Goal: Task Accomplishment & Management: Manage account settings

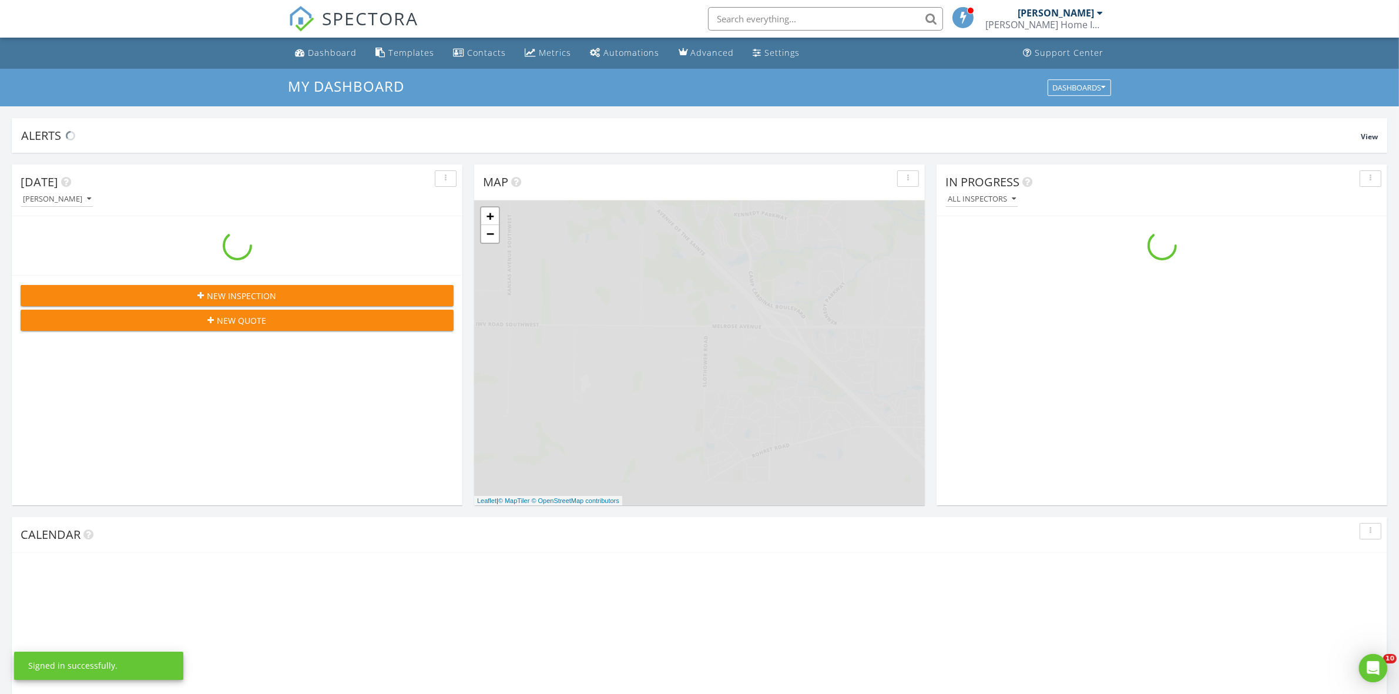
scroll to position [1092, 1422]
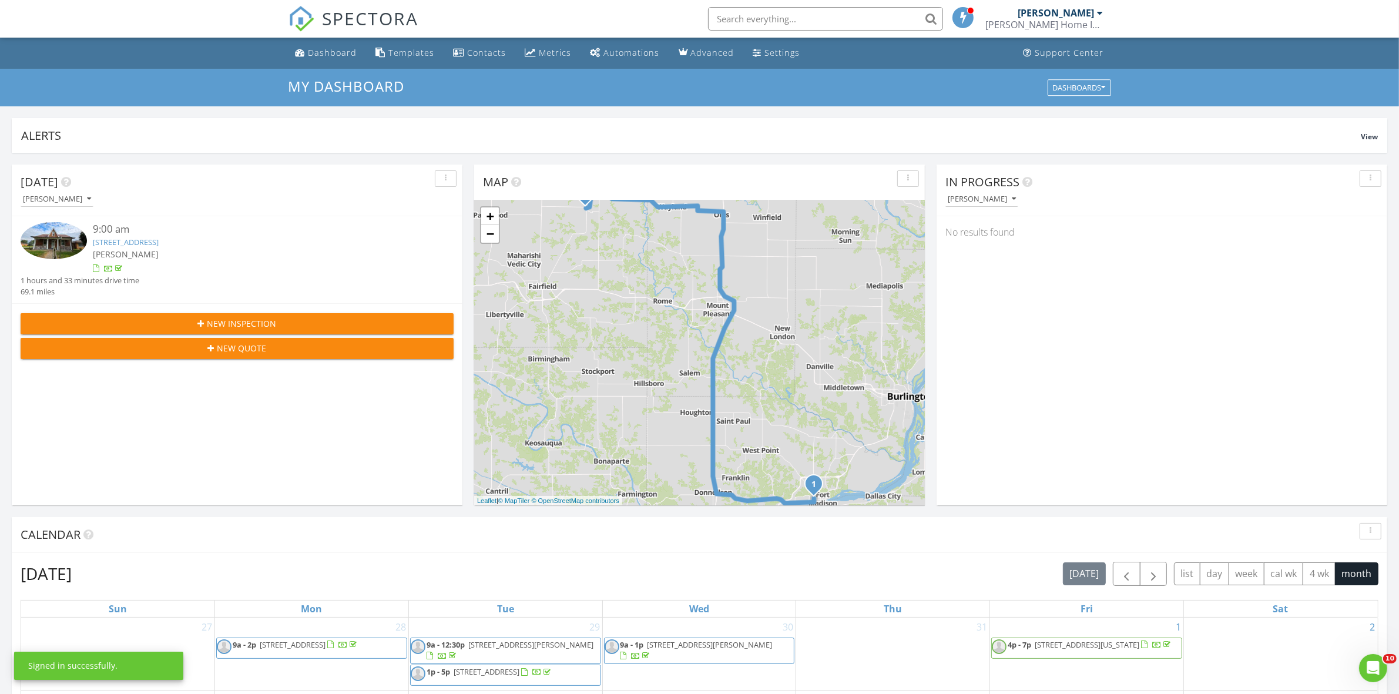
click at [1031, 15] on div "[PERSON_NAME]" at bounding box center [1056, 13] width 76 height 12
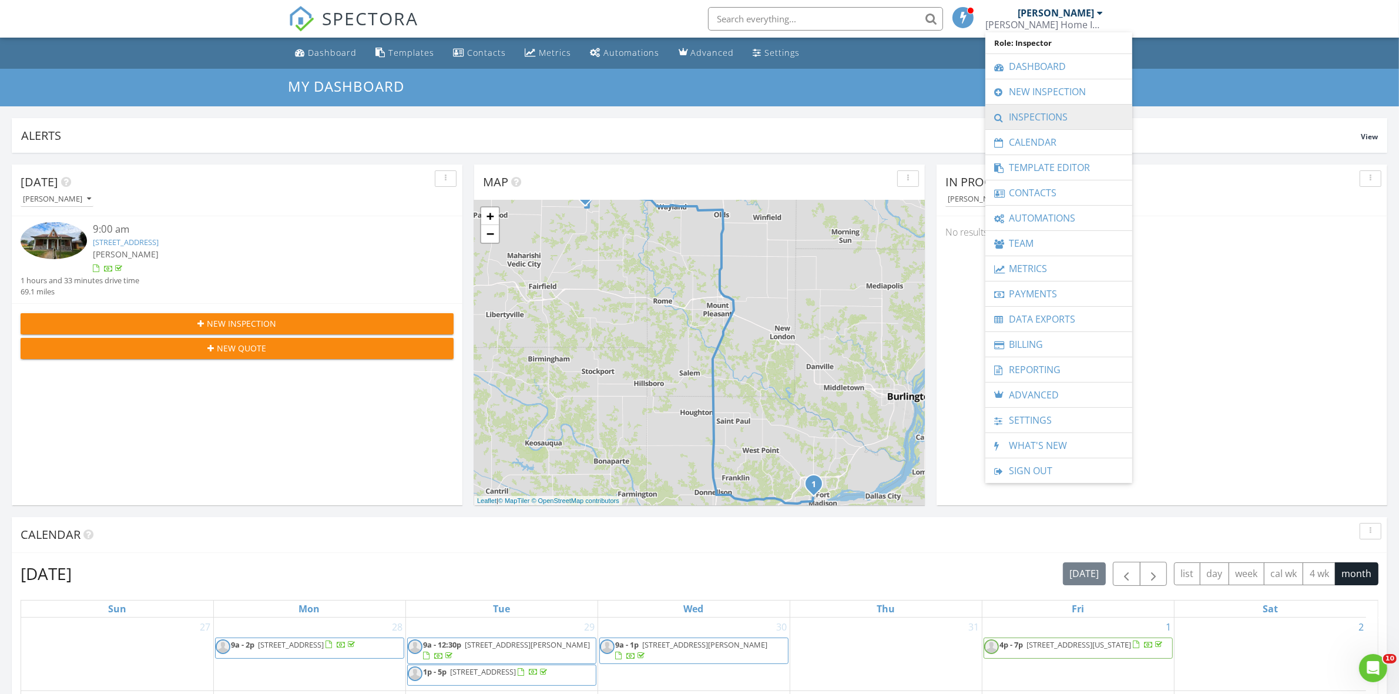
click at [1041, 110] on link "Inspections" at bounding box center [1058, 117] width 135 height 25
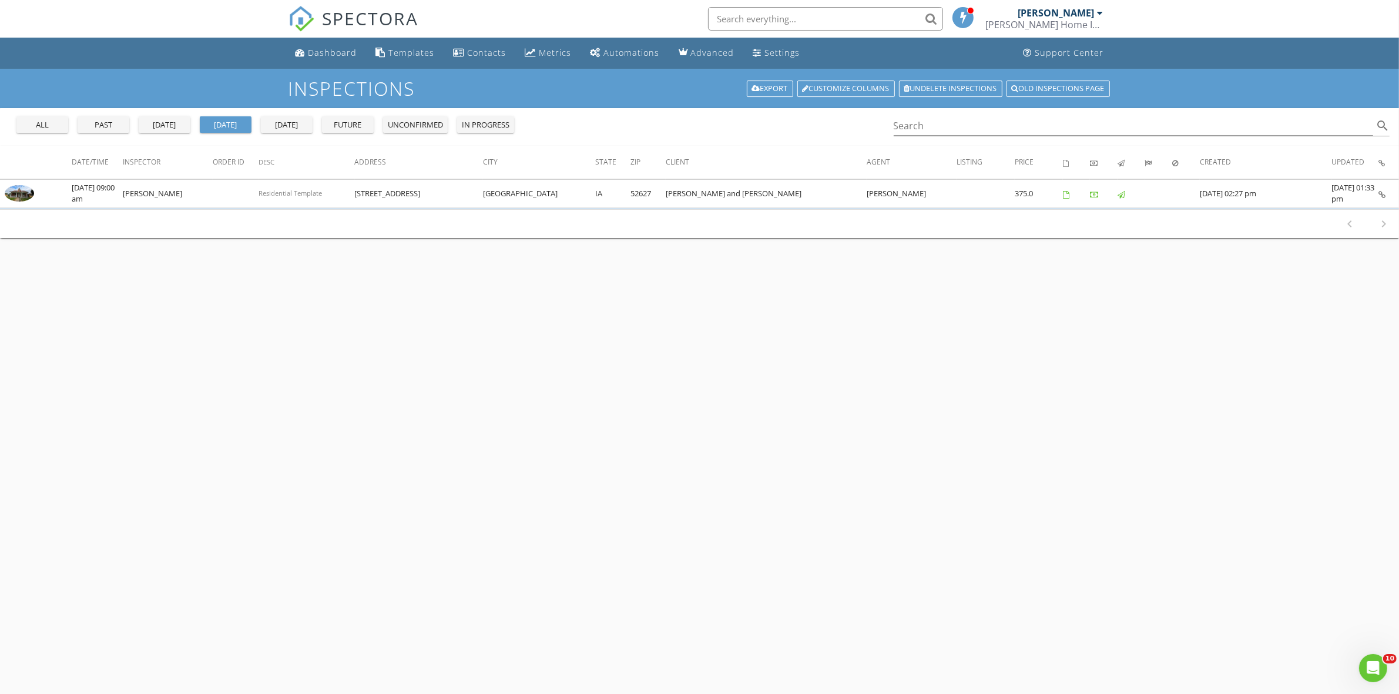
click at [172, 122] on div "[DATE]" at bounding box center [164, 125] width 42 height 12
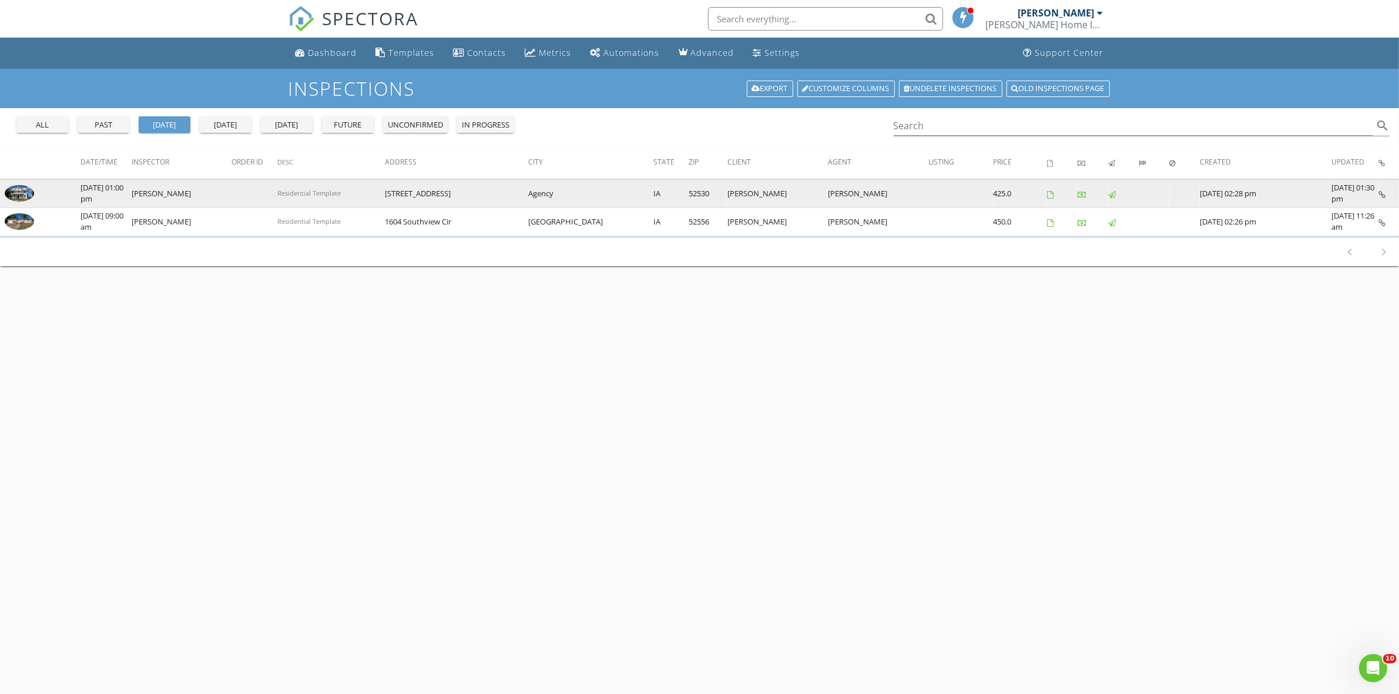
click at [1387, 196] on td at bounding box center [1389, 193] width 21 height 28
click at [1382, 195] on icon at bounding box center [1382, 195] width 7 height 8
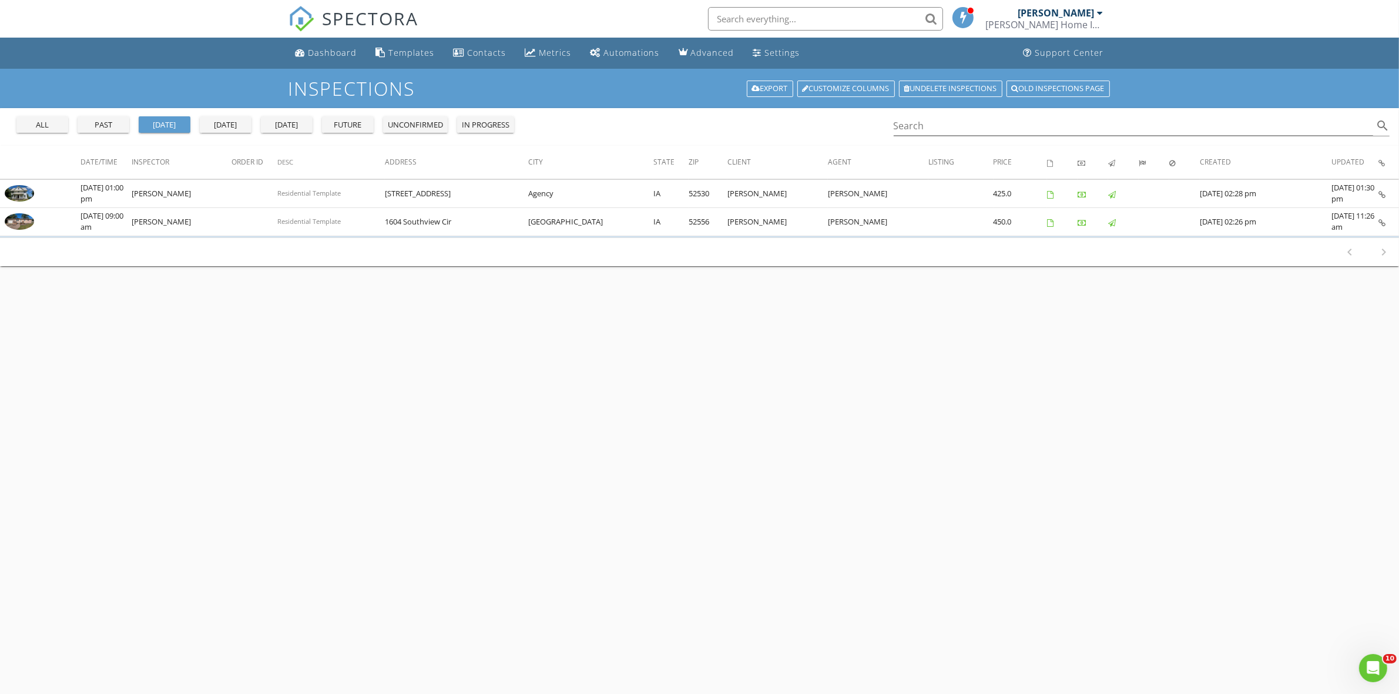
click at [279, 125] on div "tomorrow" at bounding box center [287, 125] width 42 height 12
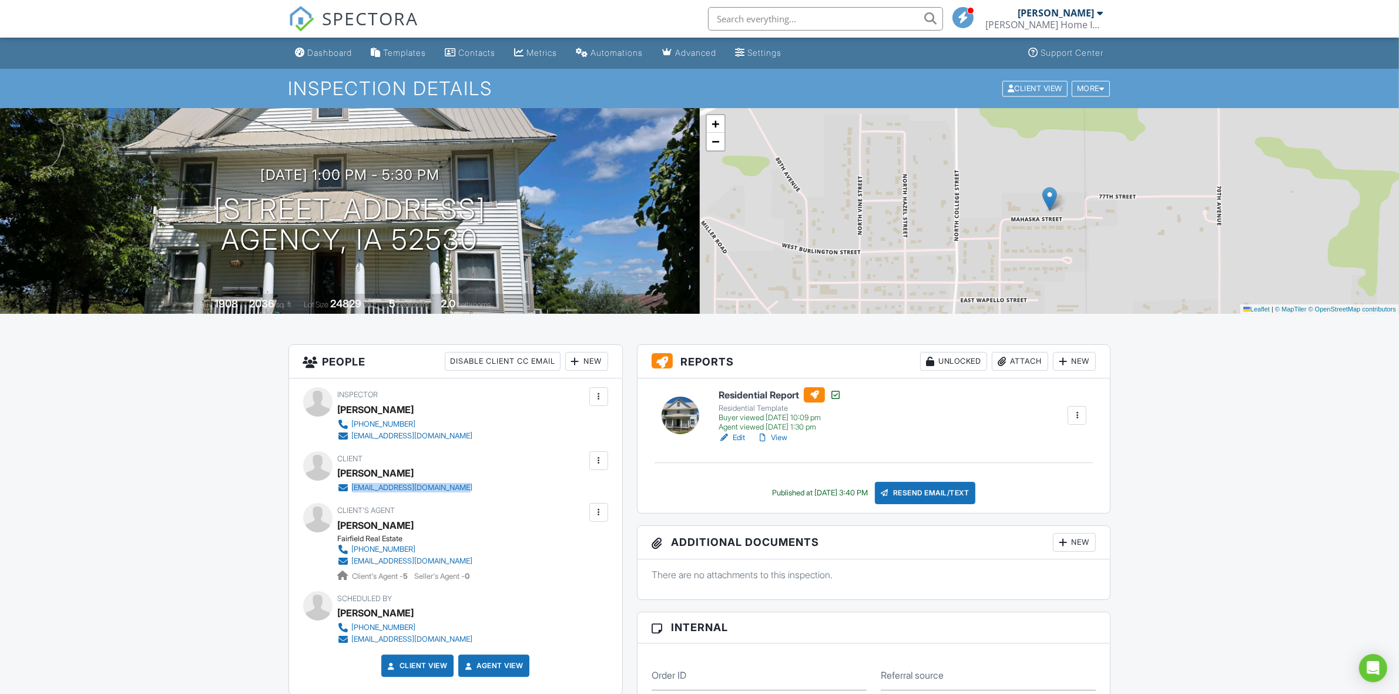
drag, startPoint x: 463, startPoint y: 489, endPoint x: 353, endPoint y: 494, distance: 110.6
click at [353, 494] on div "[EMAIL_ADDRESS][DOMAIN_NAME]" at bounding box center [410, 488] width 145 height 12
